Goal: Information Seeking & Learning: Find specific page/section

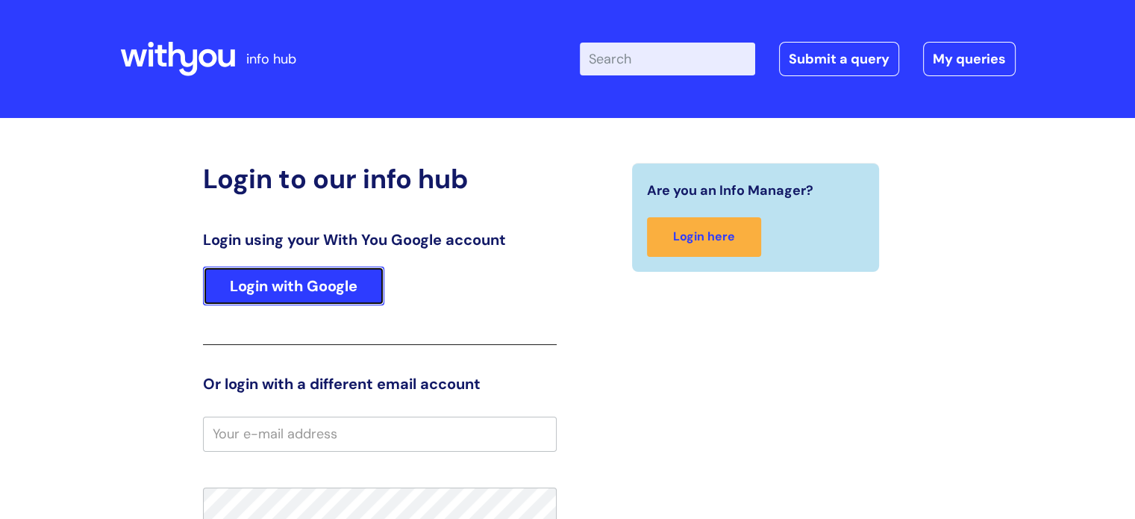
click at [324, 290] on link "Login with Google" at bounding box center [293, 285] width 181 height 39
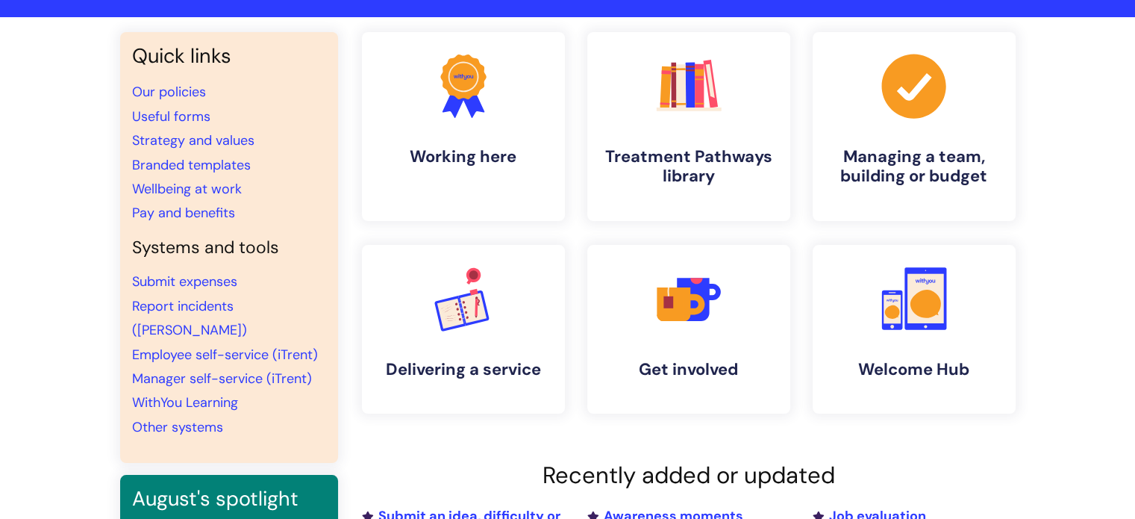
scroll to position [75, 0]
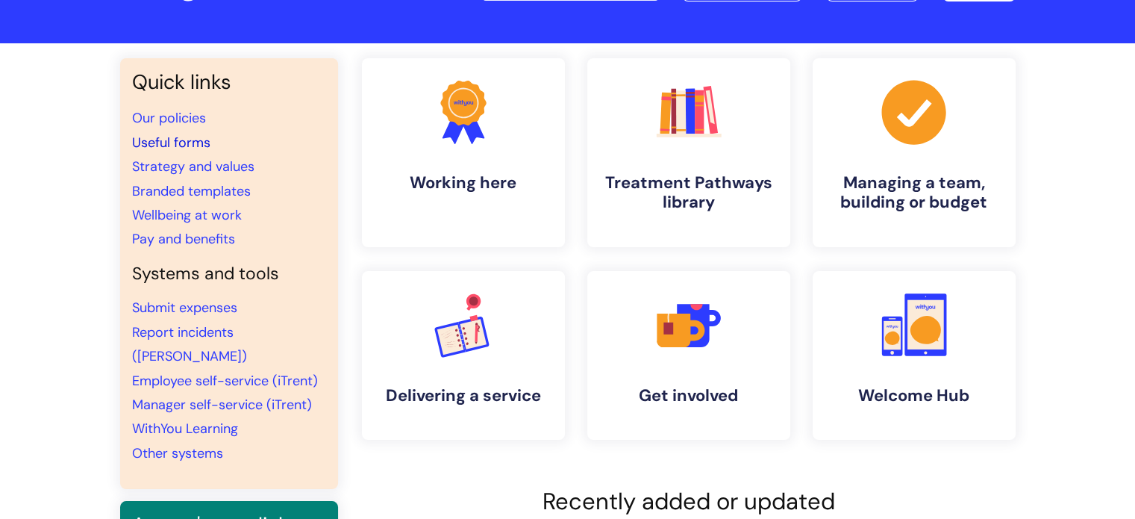
click at [180, 142] on link "Useful forms" at bounding box center [171, 143] width 78 height 18
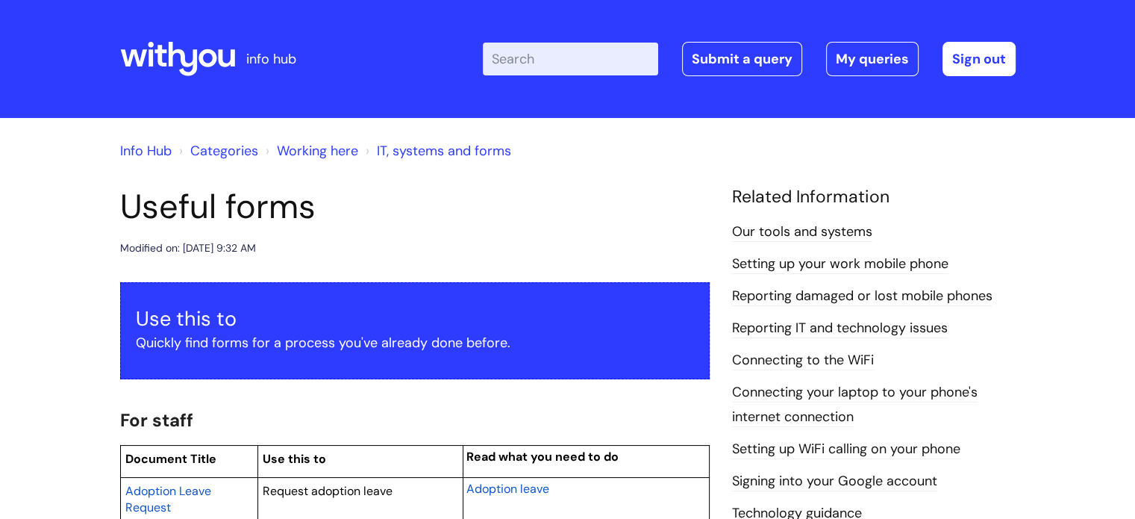
click at [588, 53] on input "Enter your search term here..." at bounding box center [570, 59] width 175 height 33
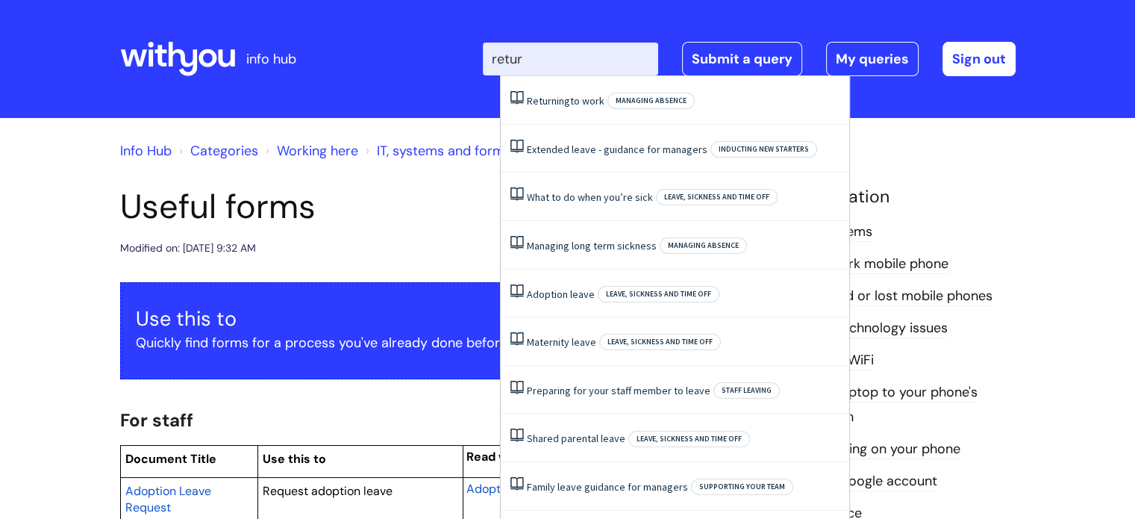
type input "return"
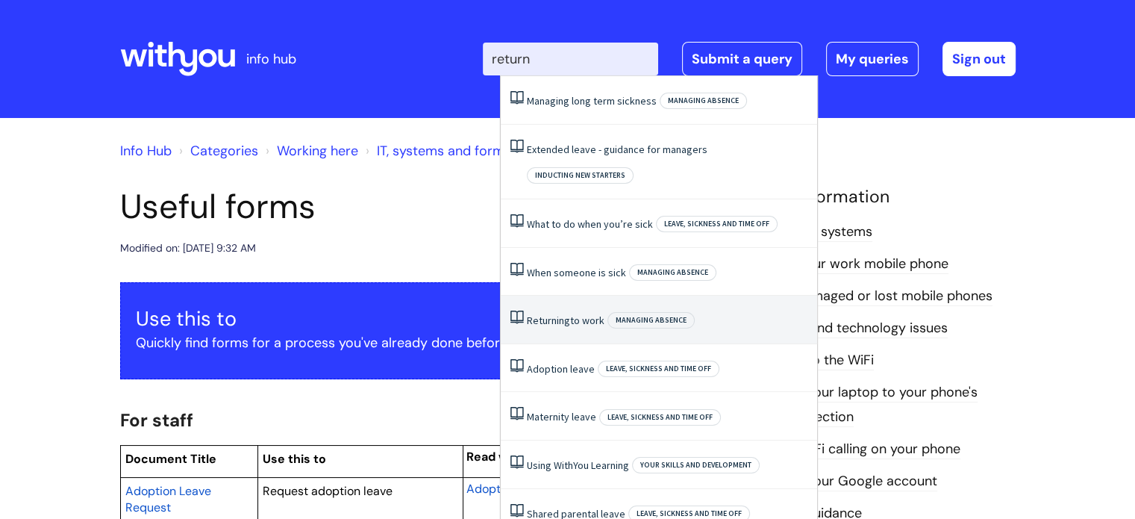
click at [576, 313] on link "Returning to work" at bounding box center [566, 319] width 78 height 13
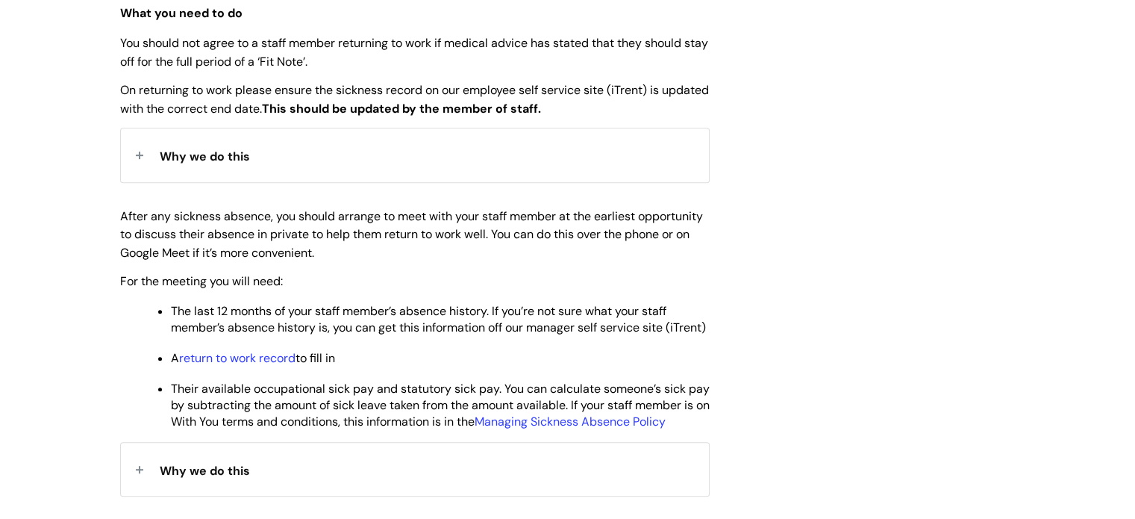
scroll to position [671, 0]
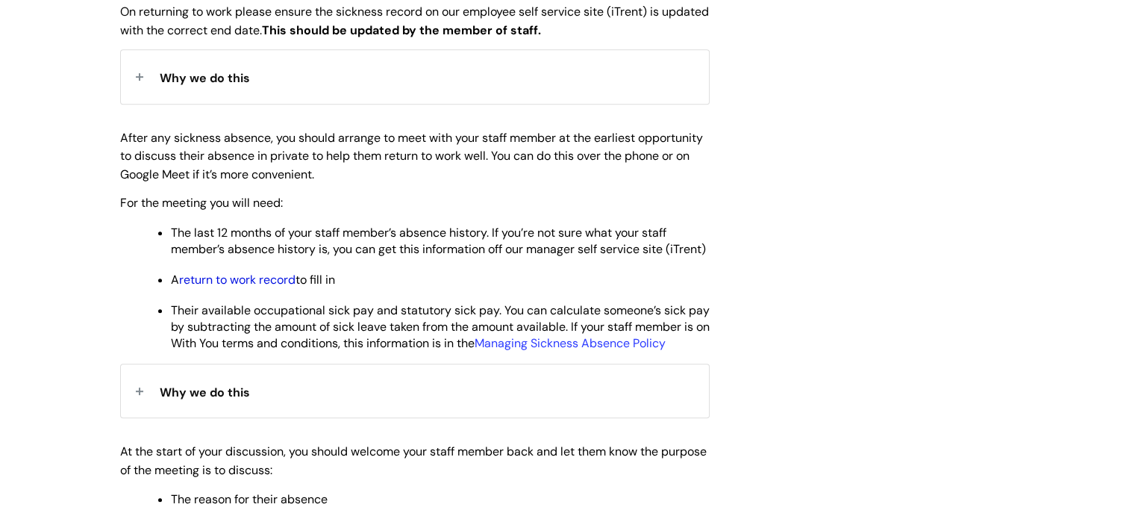
click at [220, 287] on link "return to work record" at bounding box center [237, 280] width 116 height 16
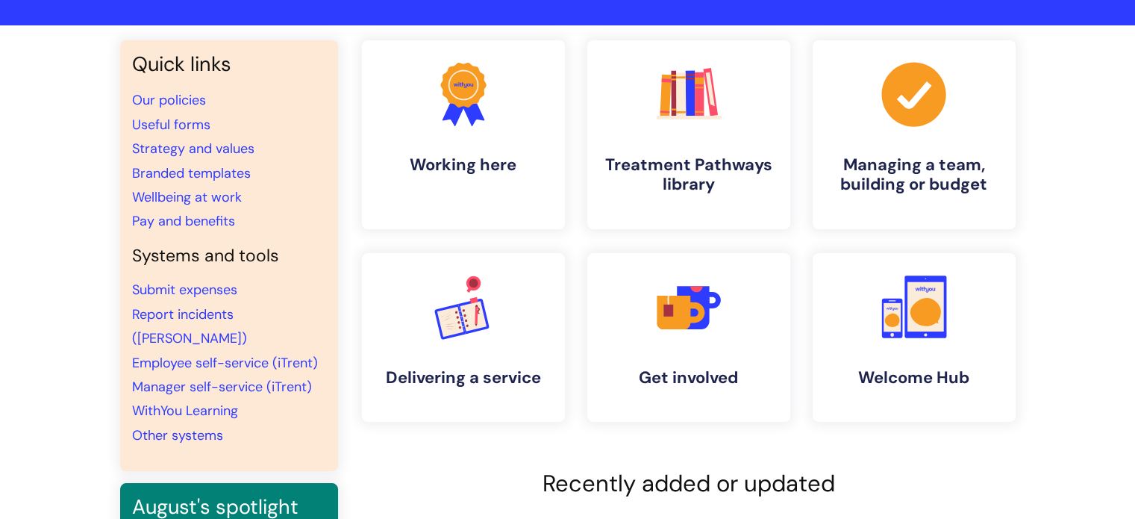
scroll to position [75, 0]
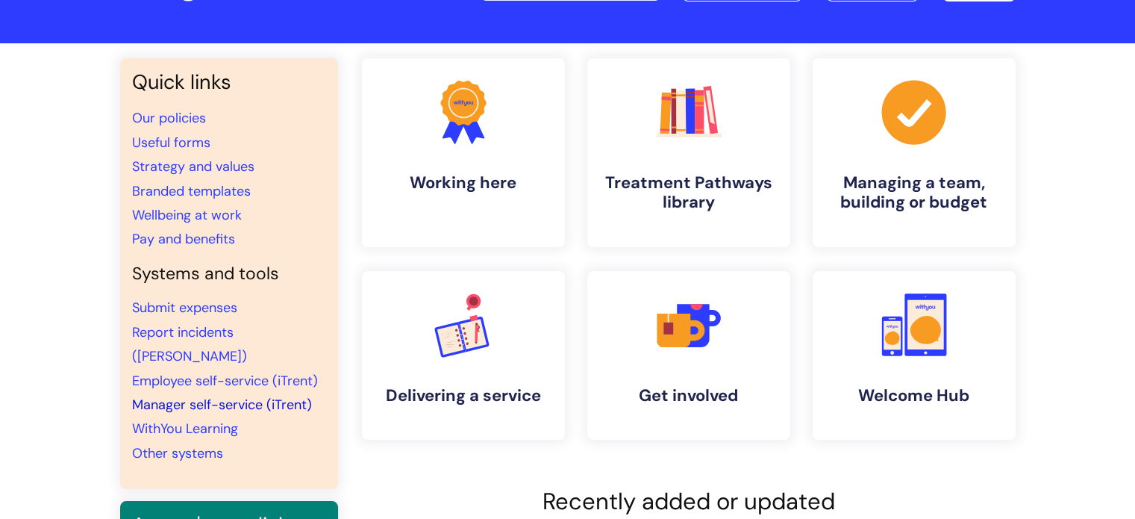
click at [191, 395] on link "Manager self-service (iTrent)" at bounding box center [222, 404] width 180 height 18
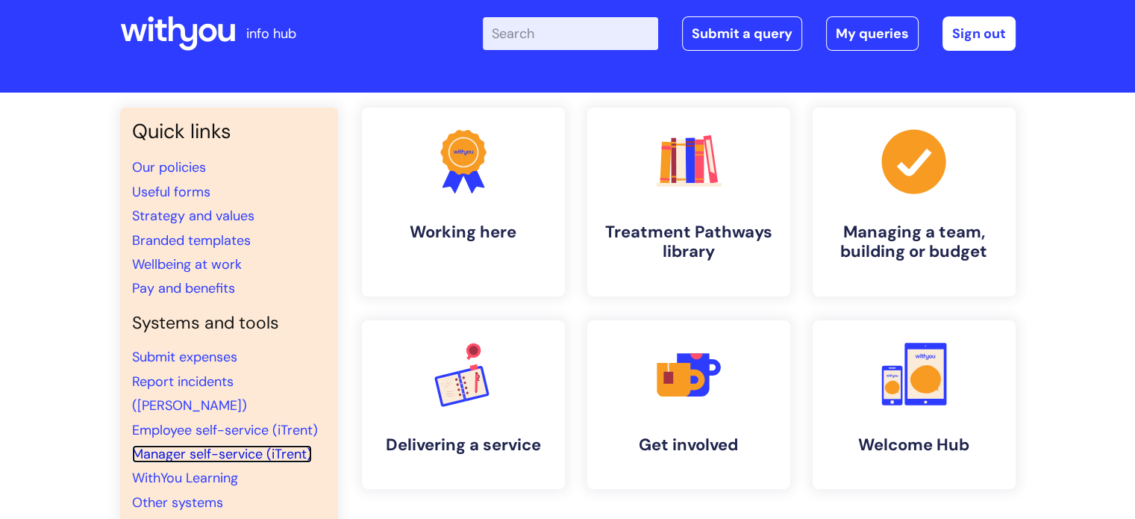
scroll to position [0, 0]
